Goal: Information Seeking & Learning: Learn about a topic

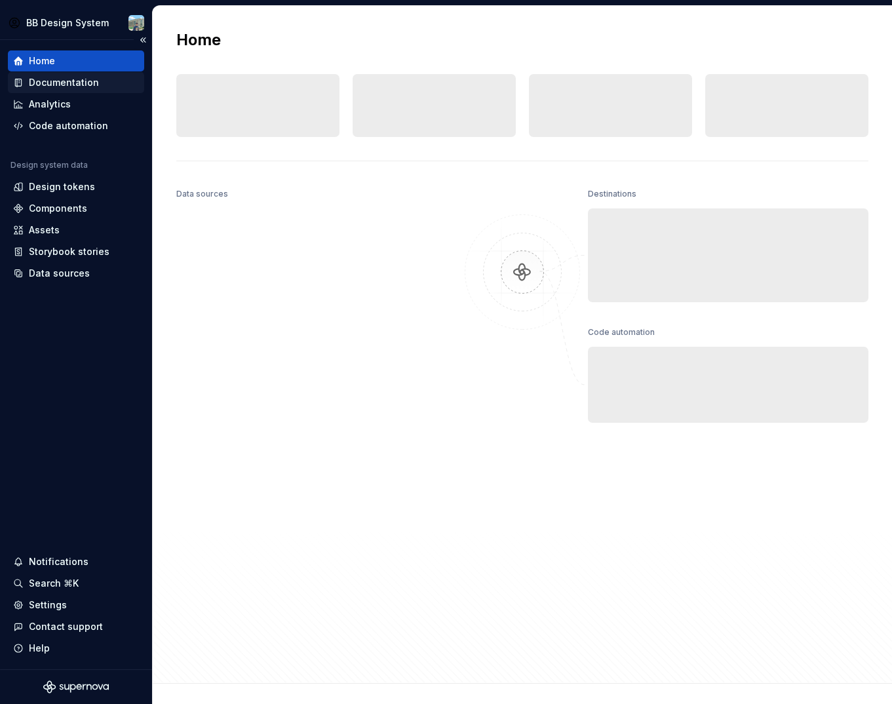
click at [32, 77] on div "Documentation" at bounding box center [64, 82] width 70 height 13
click at [37, 81] on div "Documentation" at bounding box center [64, 82] width 70 height 13
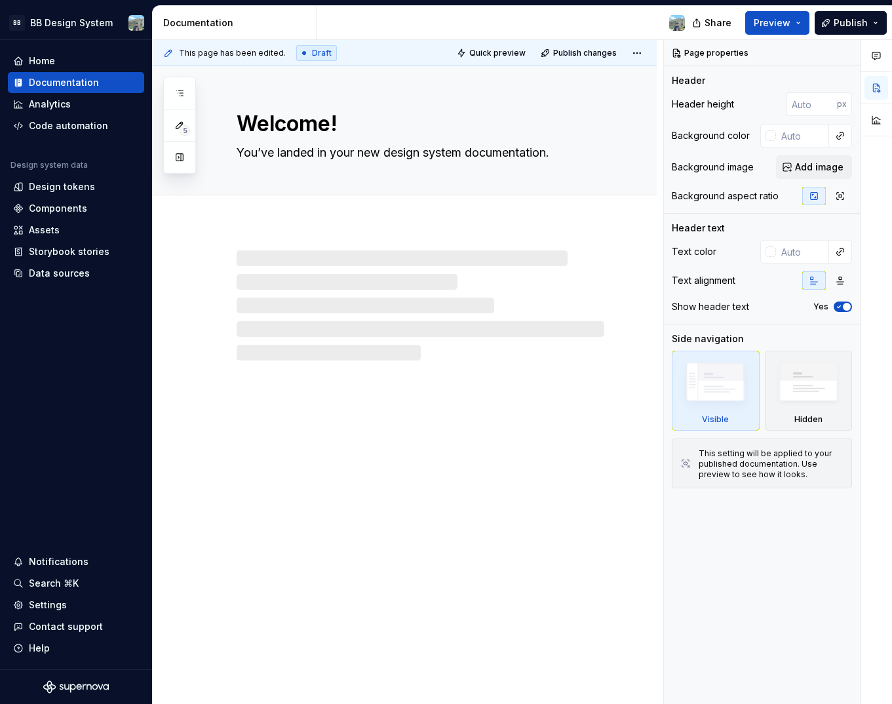
click at [414, 491] on div "Welcome! You’ve landed in your new design system documentation." at bounding box center [405, 385] width 504 height 639
type textarea "*"
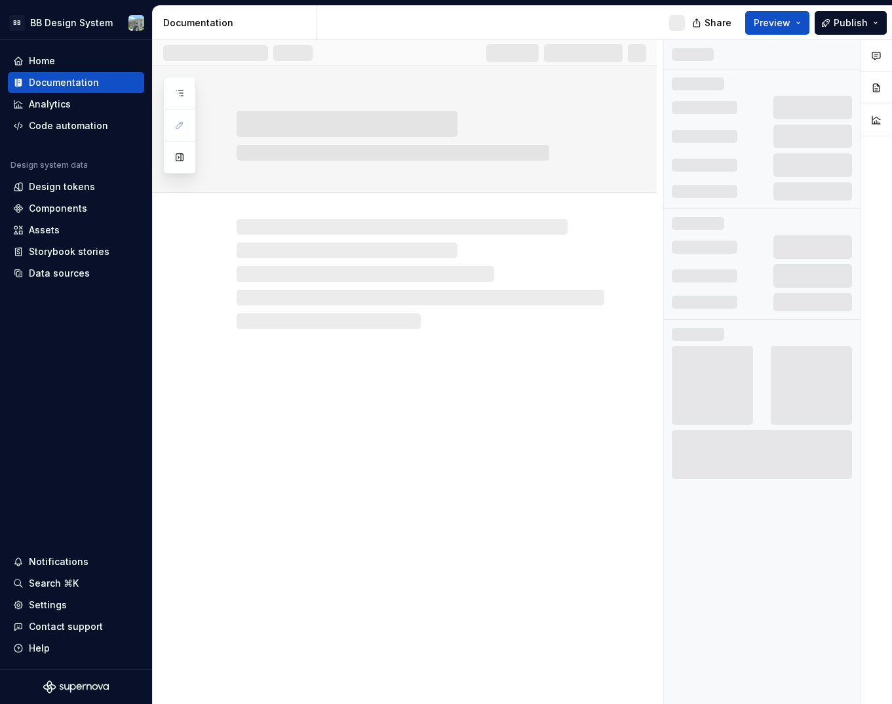
click at [439, 442] on div at bounding box center [405, 385] width 504 height 639
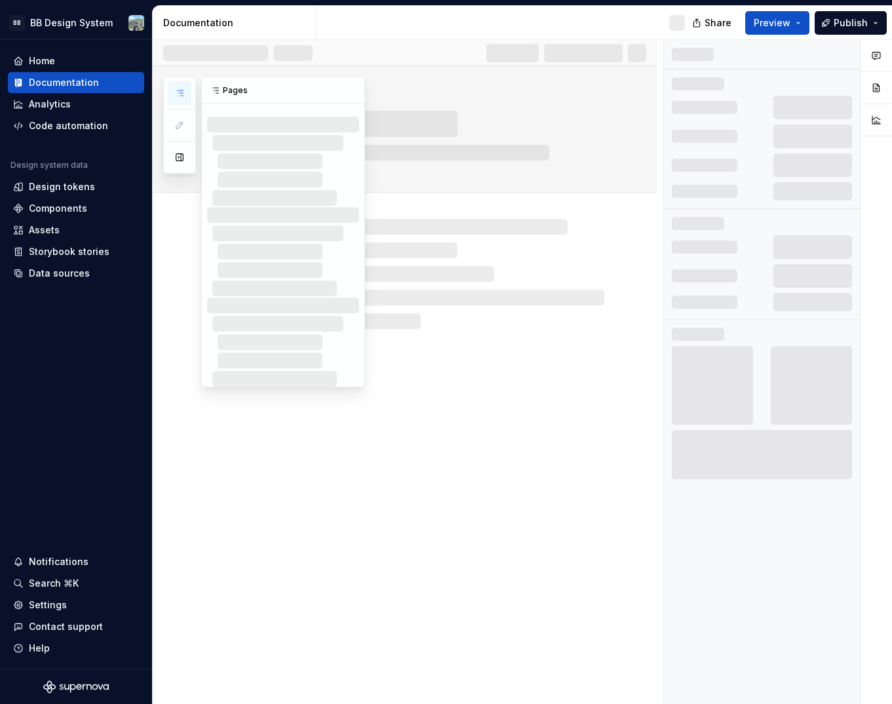
click at [184, 100] on button "button" at bounding box center [180, 93] width 24 height 24
click at [349, 91] on button "button" at bounding box center [351, 90] width 18 height 18
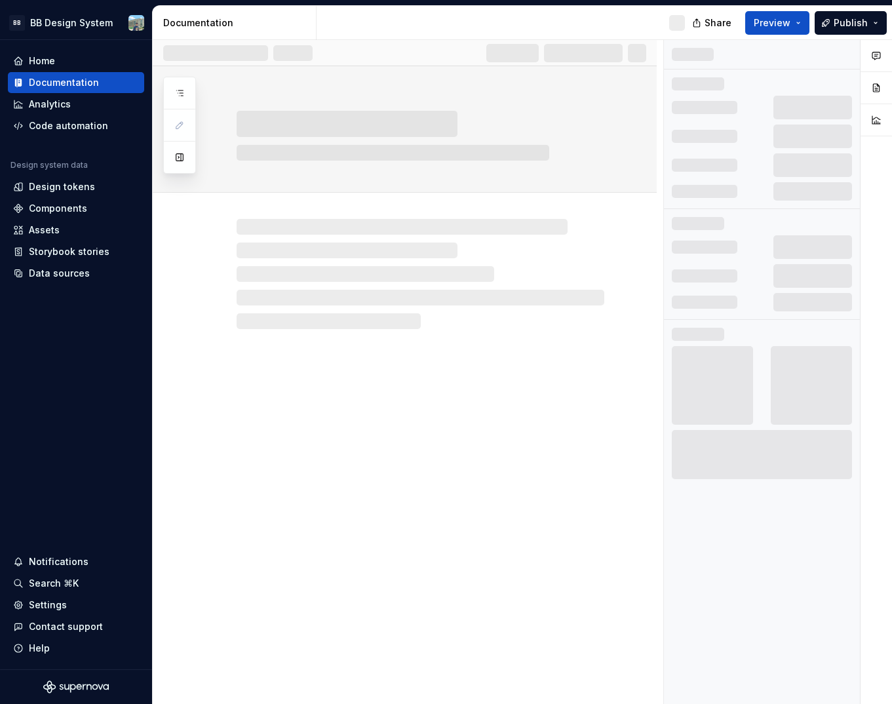
click at [498, 438] on div at bounding box center [405, 385] width 504 height 639
